Goal: Task Accomplishment & Management: Manage account settings

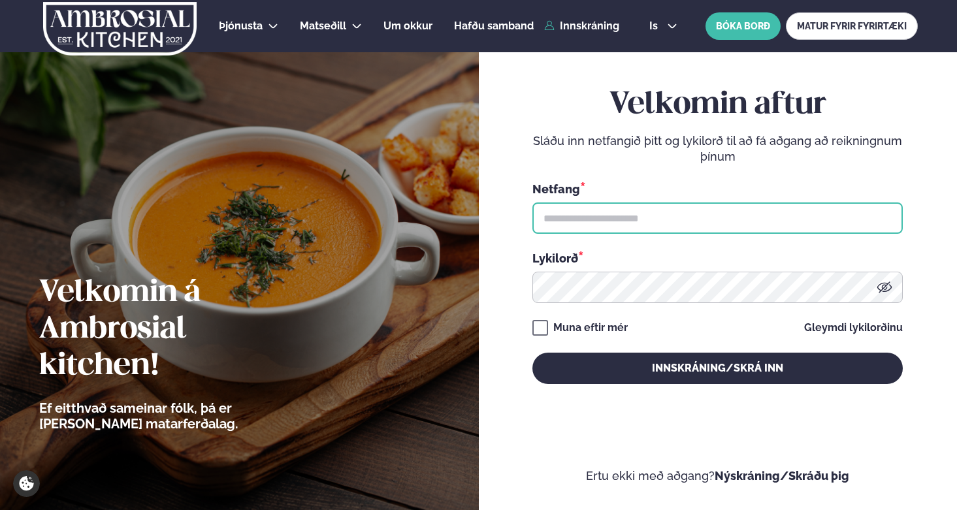
click at [634, 204] on input "text" at bounding box center [717, 217] width 370 height 31
type input "**********"
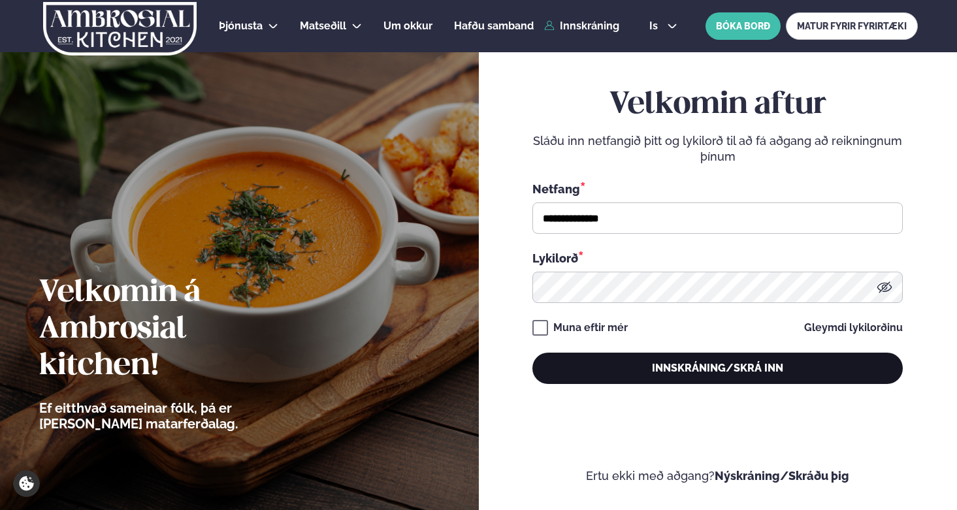
click at [685, 379] on button "Innskráning/Skrá inn" at bounding box center [717, 368] width 370 height 31
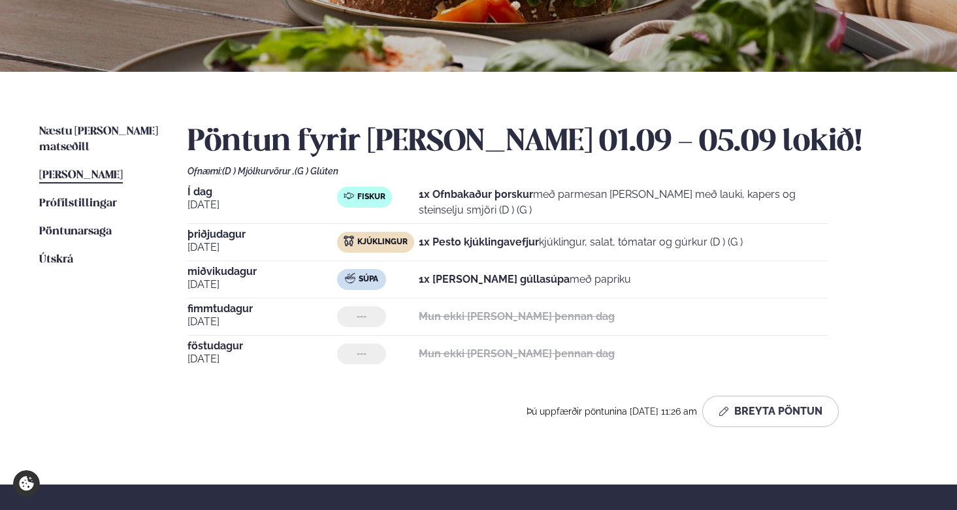
scroll to position [262, 0]
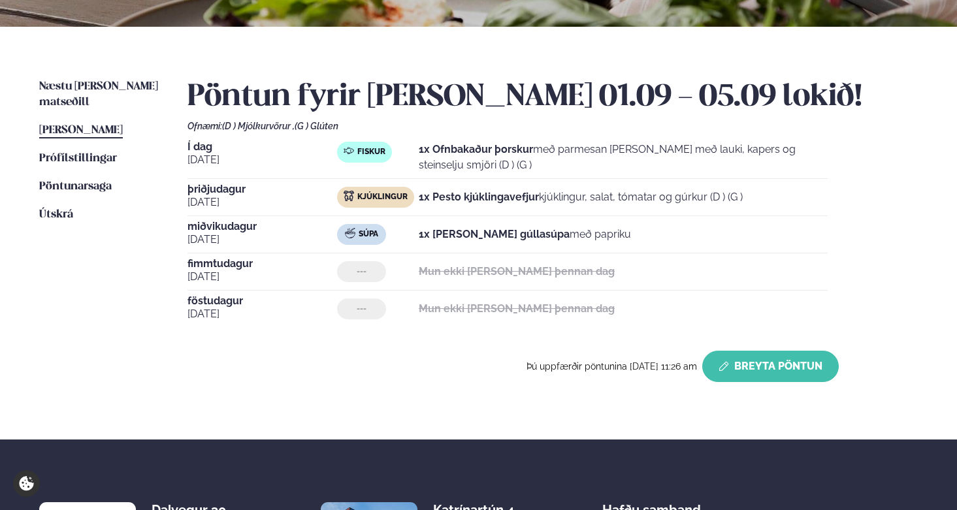
click at [782, 365] on button "Breyta Pöntun" at bounding box center [770, 366] width 137 height 31
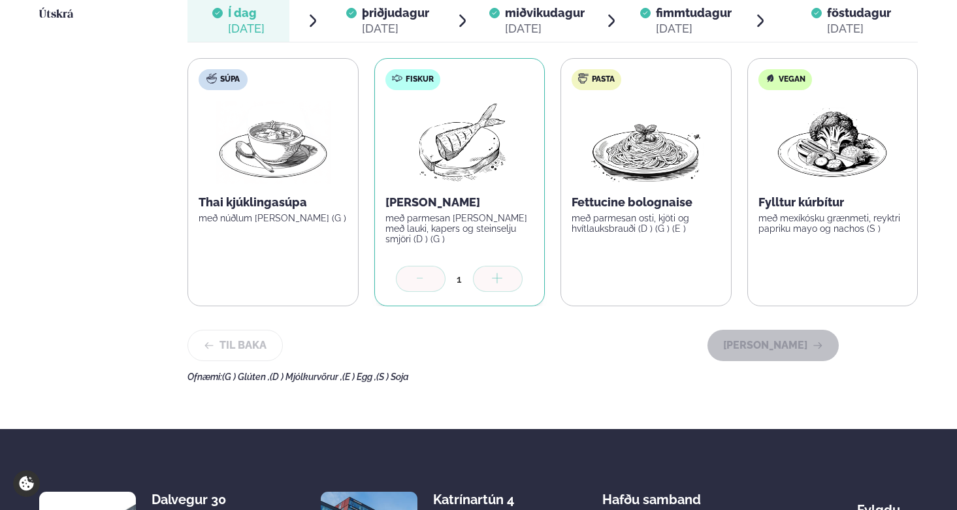
scroll to position [372, 0]
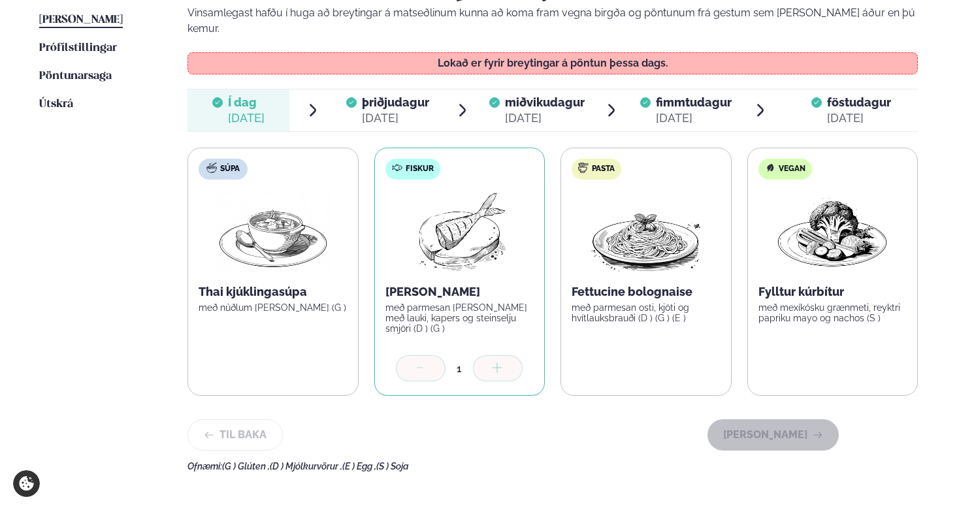
click at [412, 95] on span "þriðjudagur" at bounding box center [395, 102] width 67 height 14
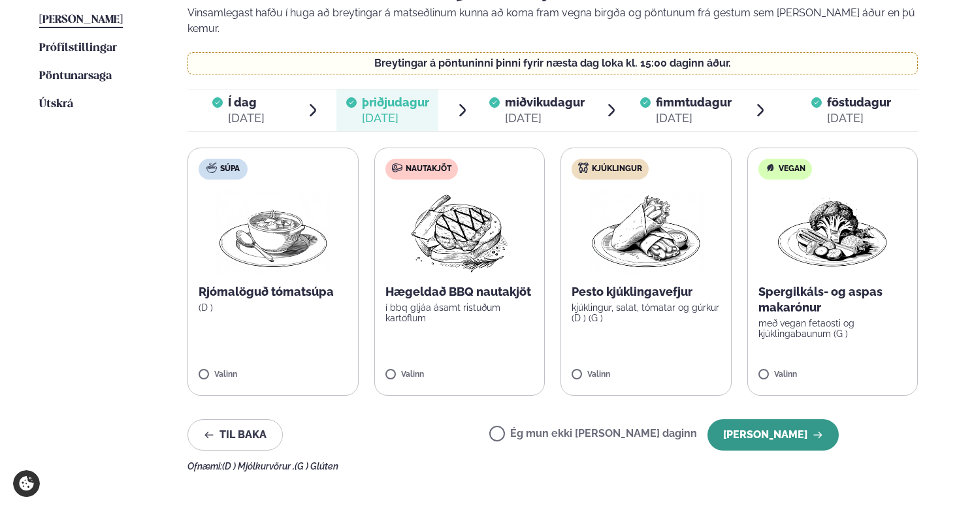
click at [802, 425] on button "[PERSON_NAME]" at bounding box center [772, 434] width 131 height 31
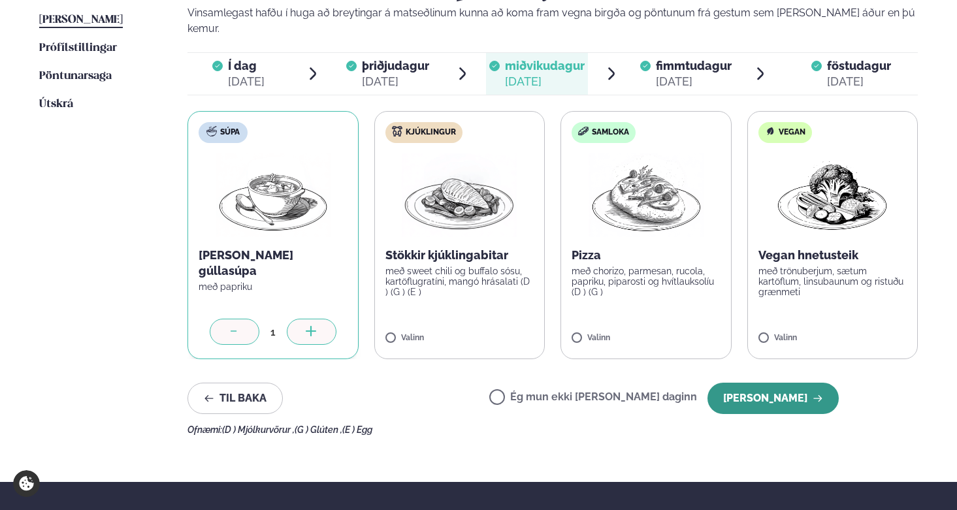
click at [790, 388] on button "[PERSON_NAME]" at bounding box center [772, 398] width 131 height 31
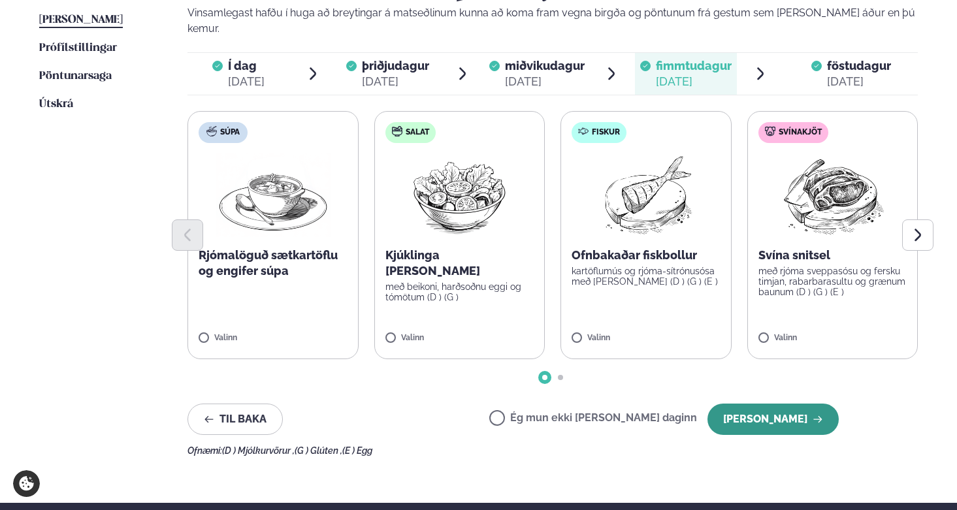
click at [798, 404] on button "[PERSON_NAME]" at bounding box center [772, 419] width 131 height 31
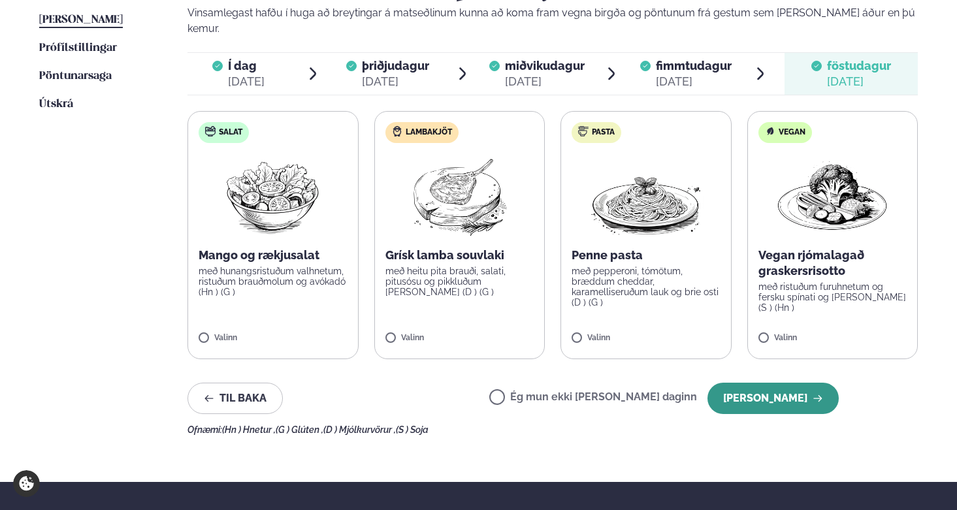
click at [797, 394] on button "[PERSON_NAME]" at bounding box center [772, 398] width 131 height 31
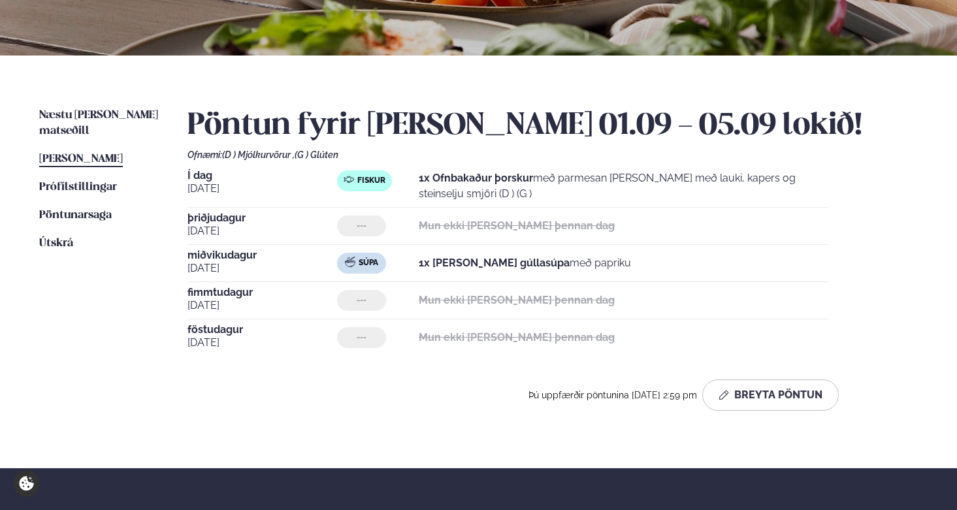
scroll to position [217, 0]
